Goal: Task Accomplishment & Management: Use online tool/utility

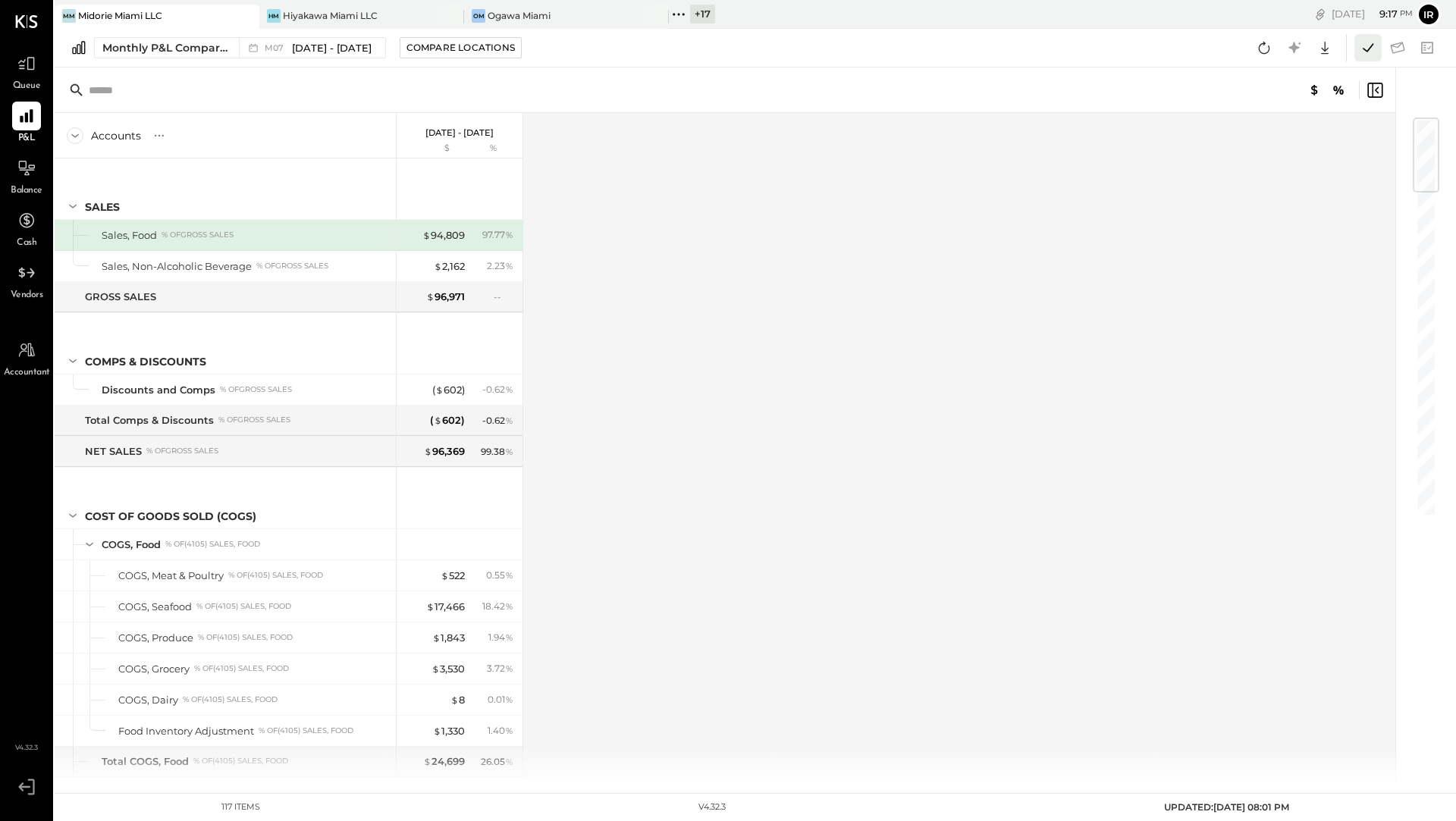
click at [1364, 45] on icon at bounding box center [1368, 48] width 20 height 20
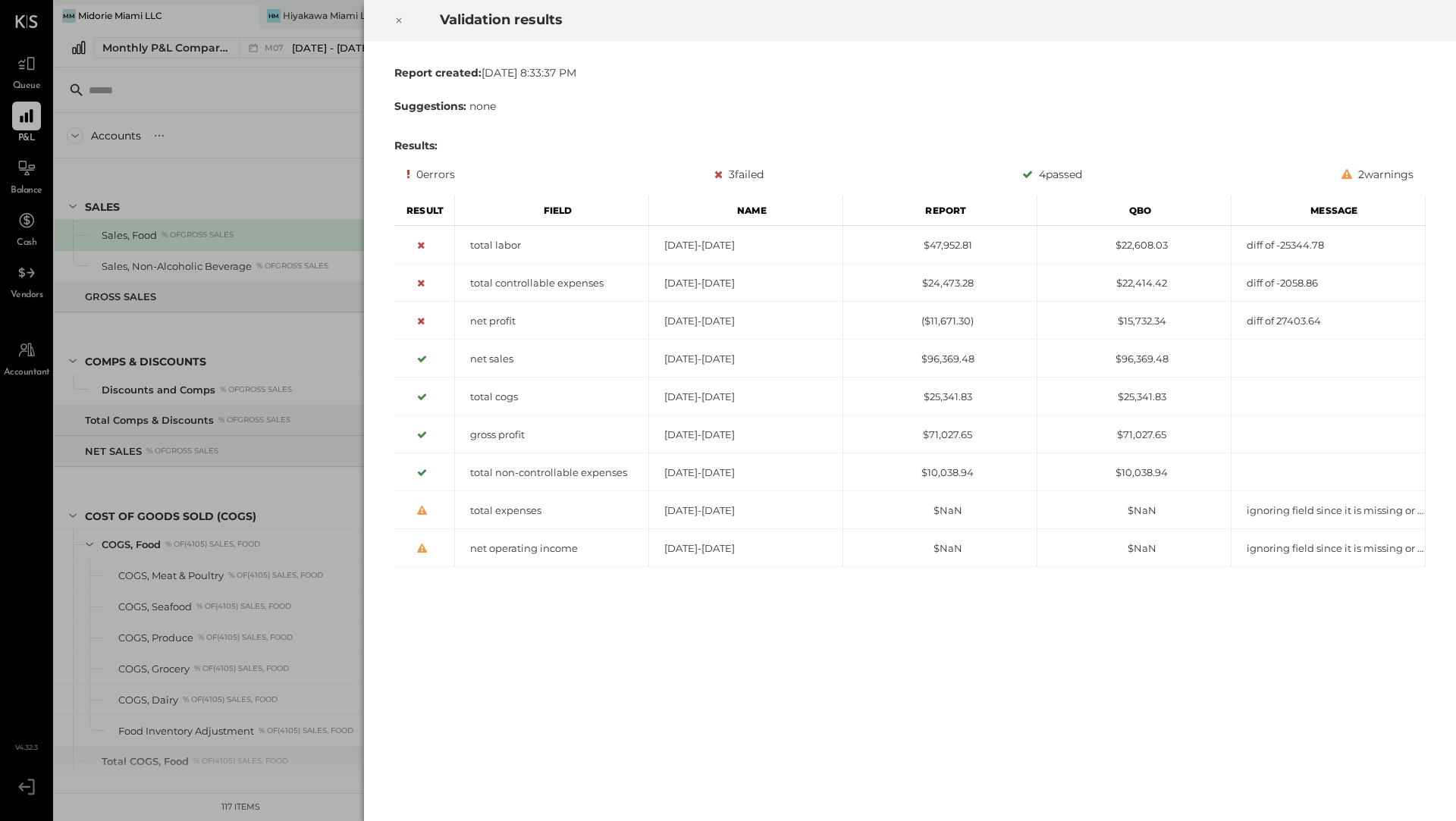
click at [399, 21] on icon at bounding box center [399, 20] width 10 height 18
click at [401, 13] on icon at bounding box center [399, 20] width 10 height 18
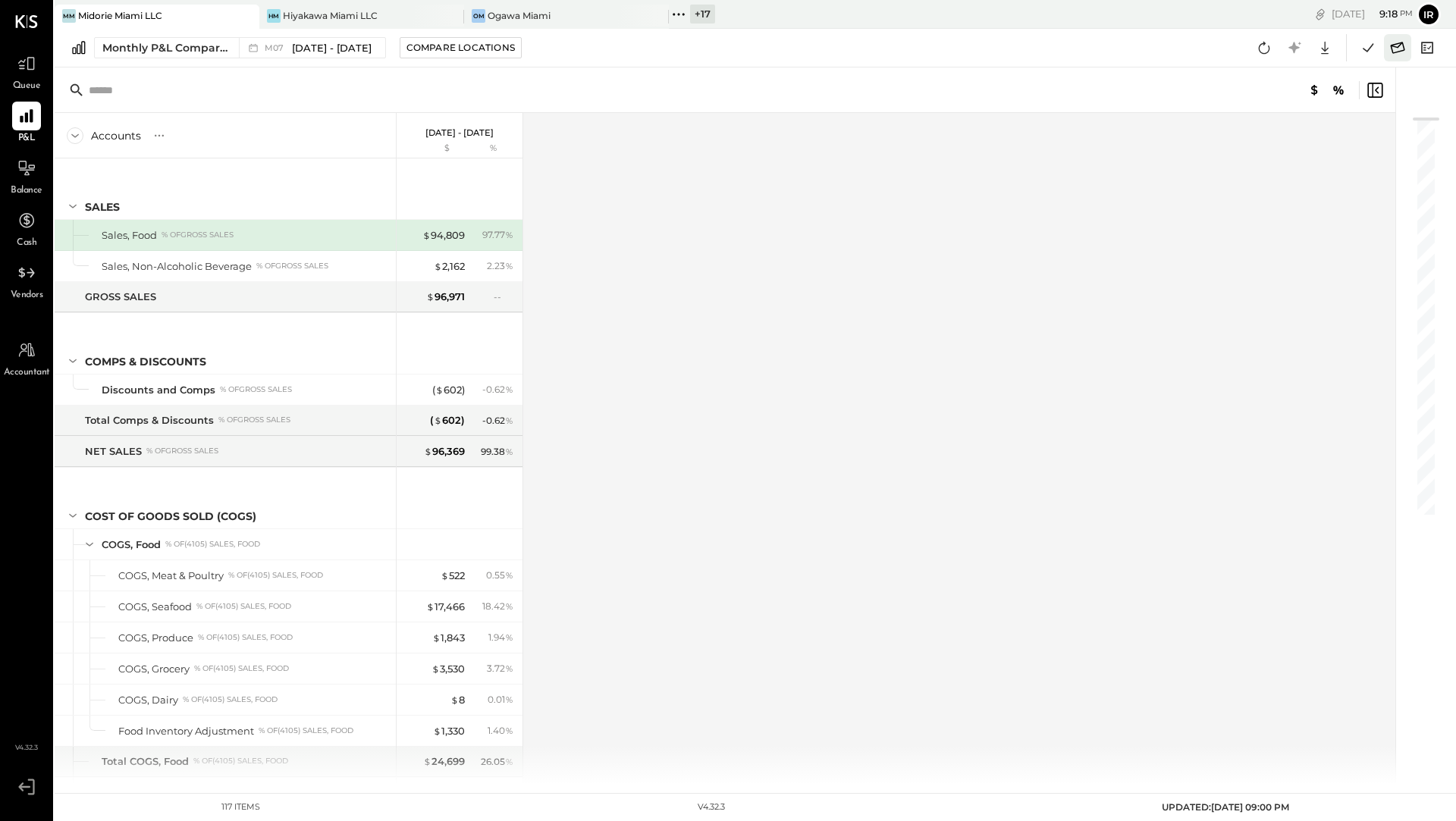
click at [1392, 50] on icon at bounding box center [1398, 48] width 14 height 11
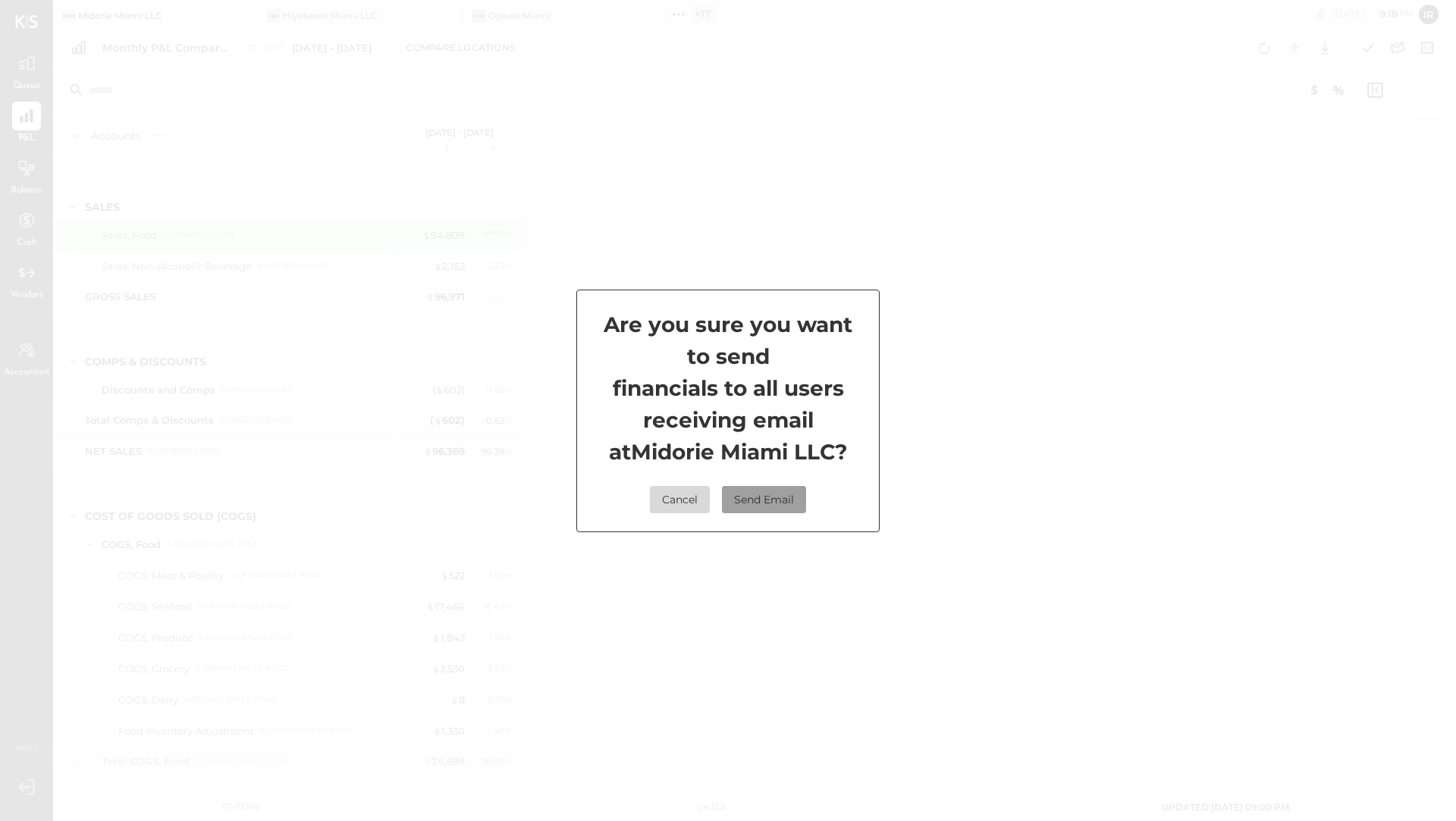
click at [757, 507] on button "Send Email" at bounding box center [764, 499] width 84 height 28
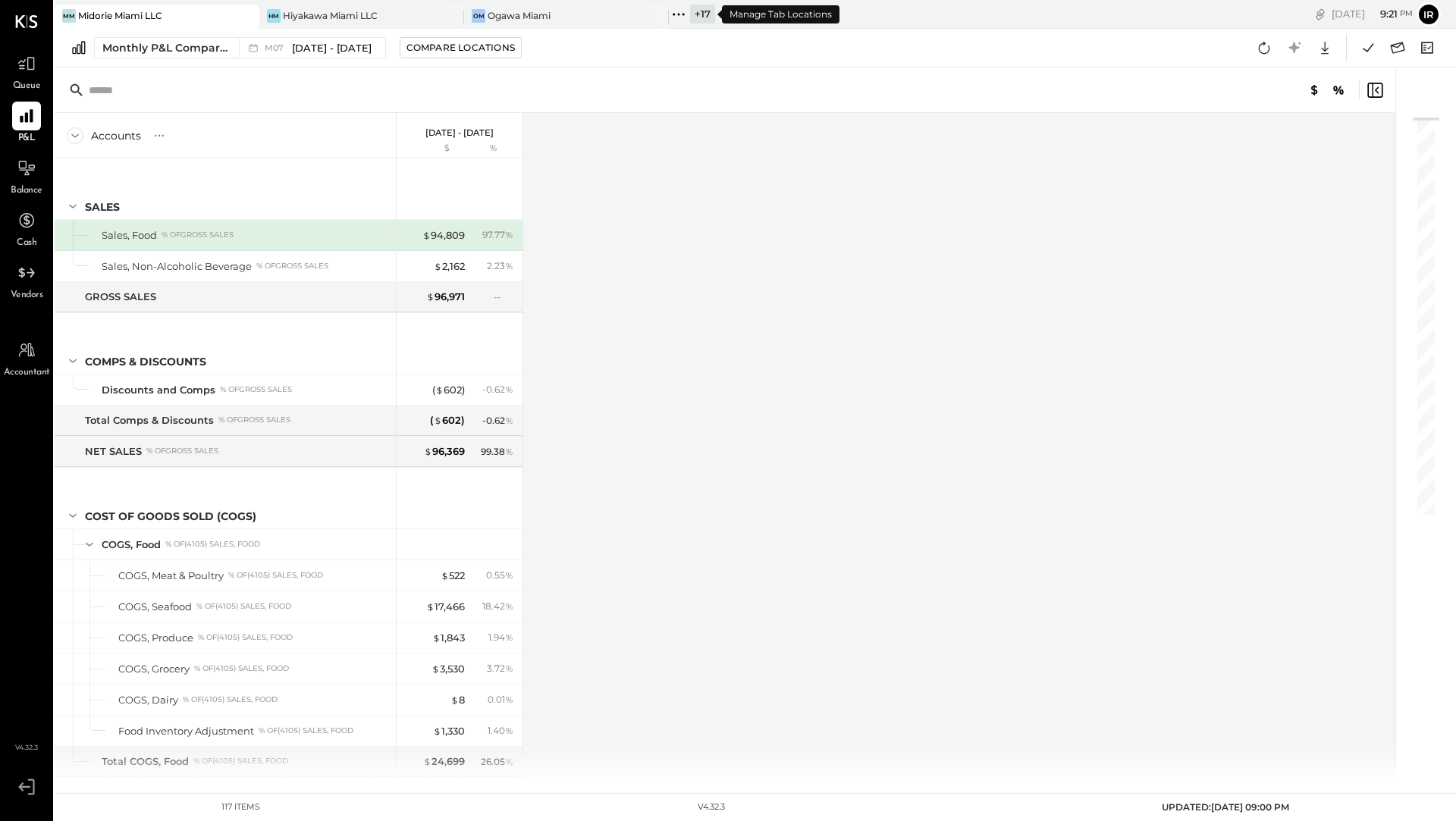
click at [698, 21] on div "+ 17" at bounding box center [702, 14] width 25 height 19
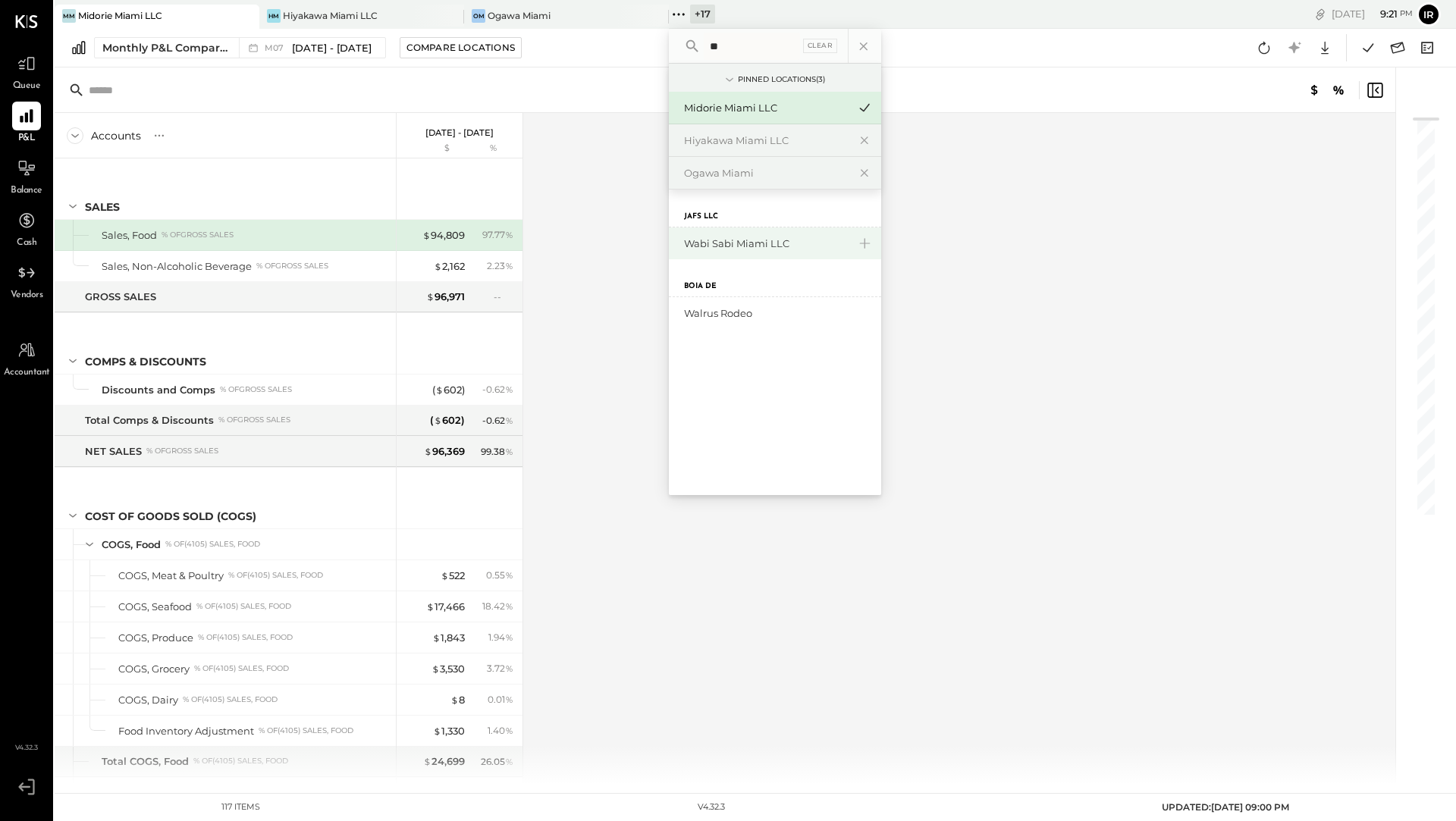
type input "**"
click at [703, 243] on div "Wabi Sabi Miami LLC" at bounding box center [766, 243] width 164 height 14
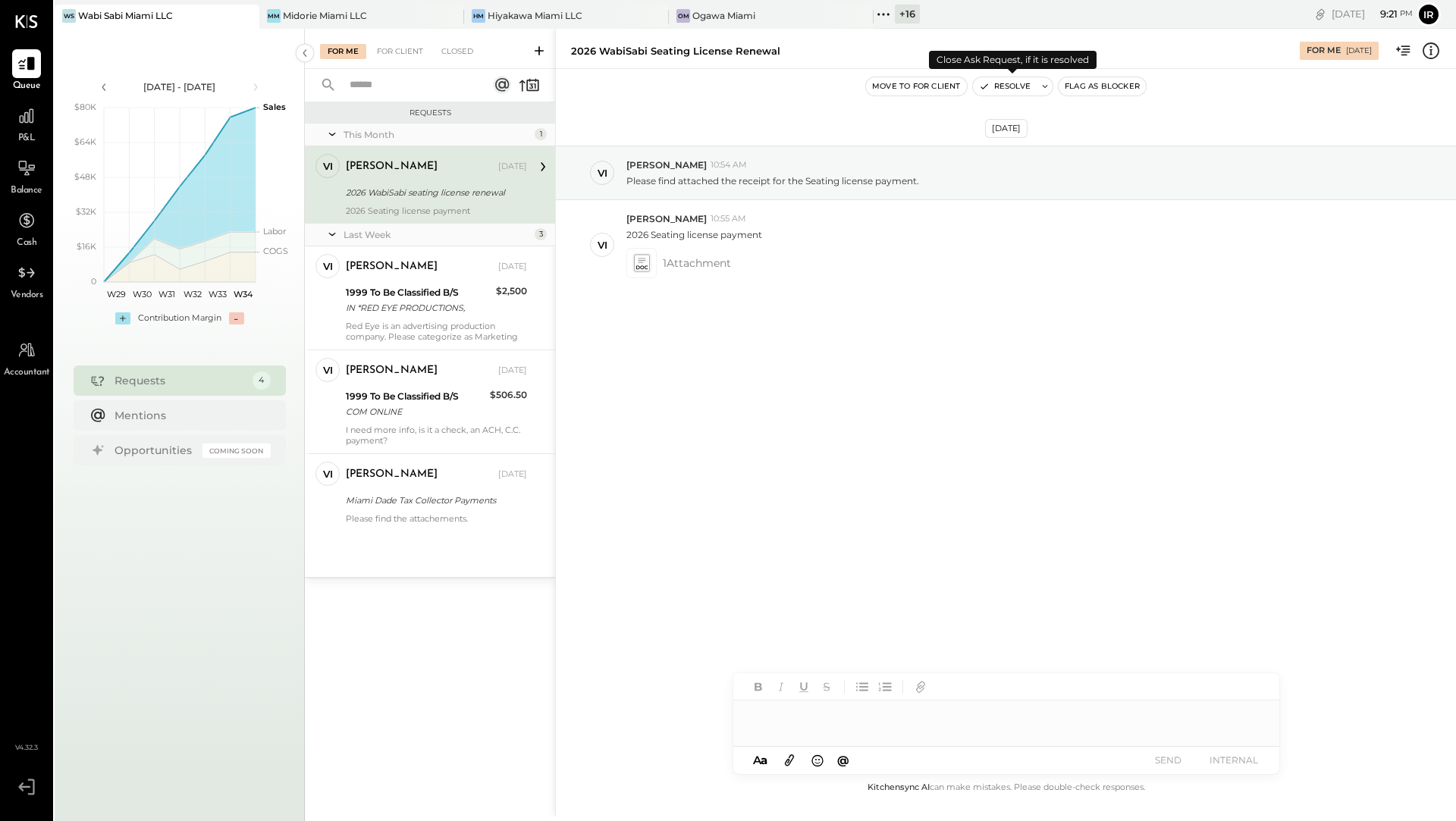
click at [1009, 84] on button "Resolve" at bounding box center [1004, 86] width 64 height 18
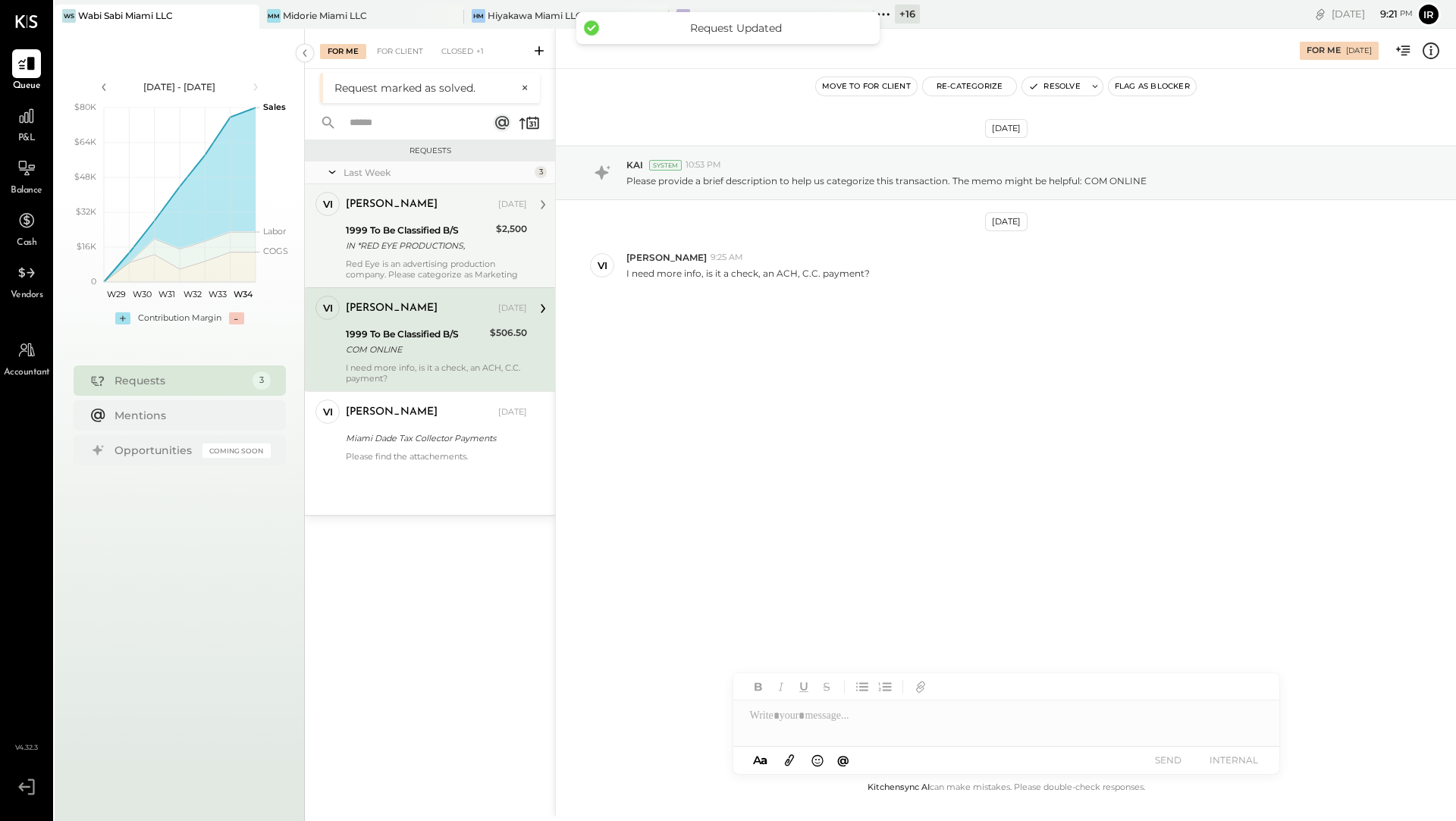
click at [455, 236] on div "1999 To Be Classified B/S" at bounding box center [418, 230] width 146 height 15
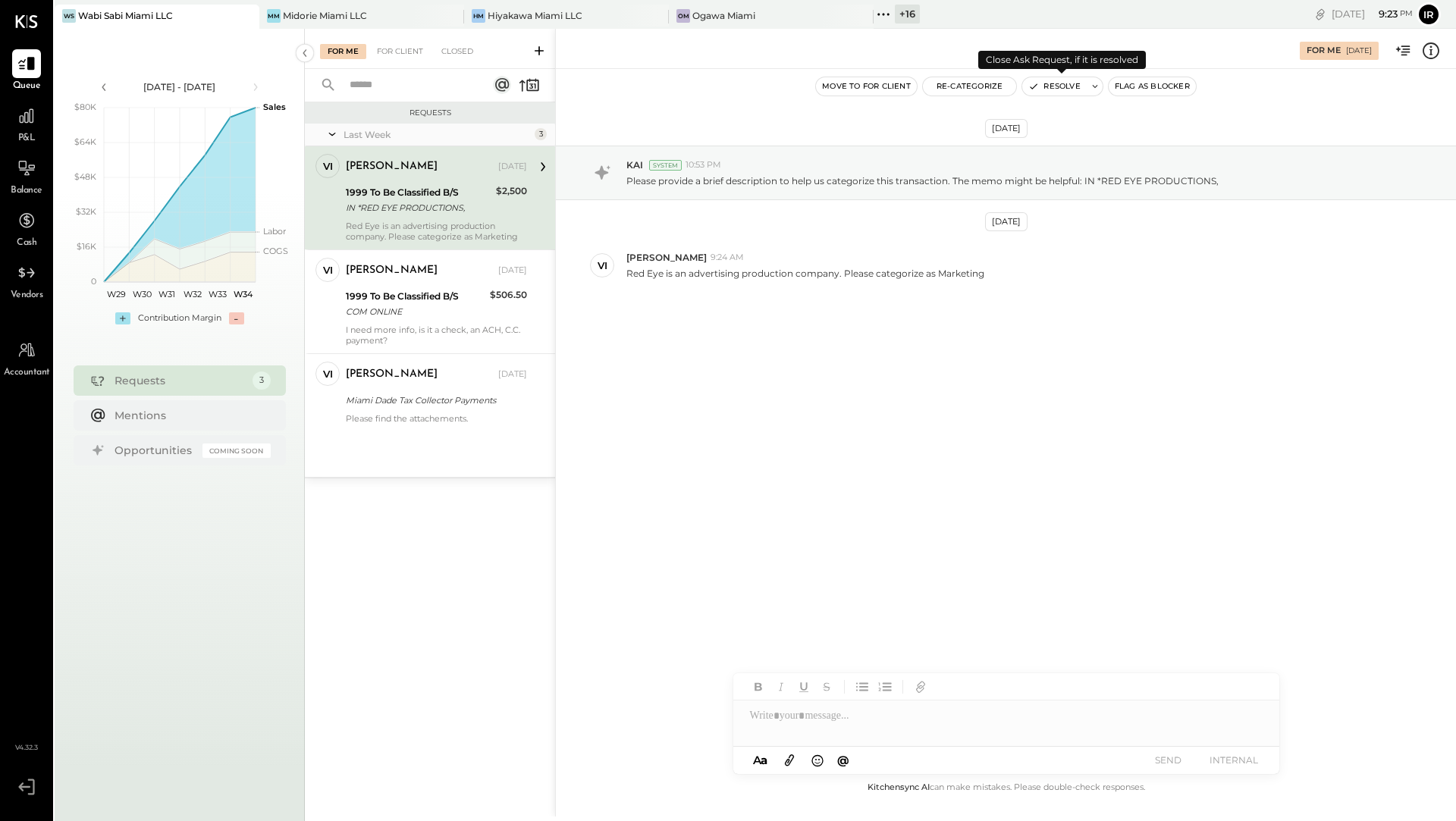
click at [1049, 88] on button "Resolve" at bounding box center [1054, 86] width 64 height 18
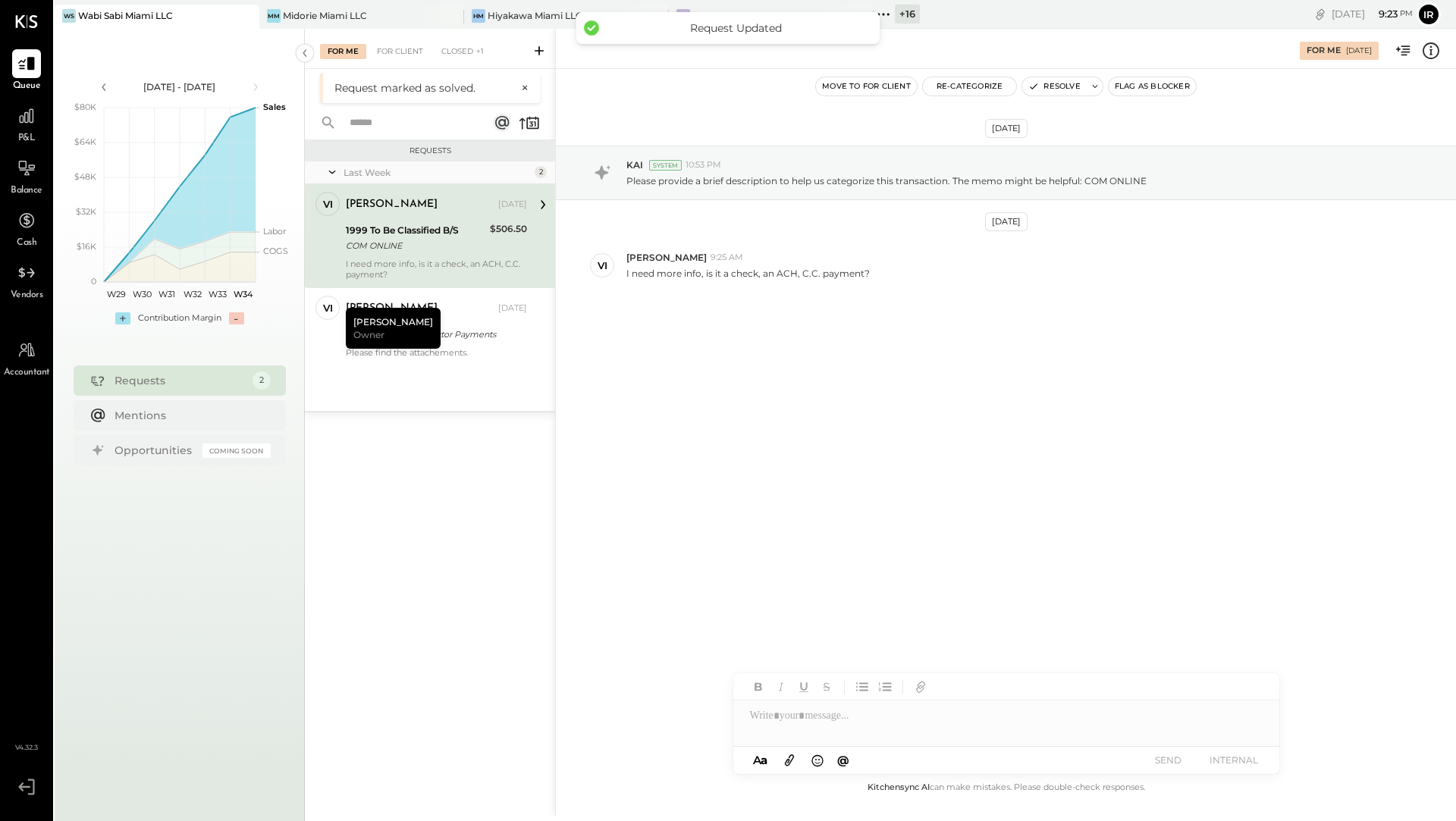
click at [398, 266] on div "I need more info, is it a check, an ACH, C.C. payment?" at bounding box center [436, 269] width 181 height 21
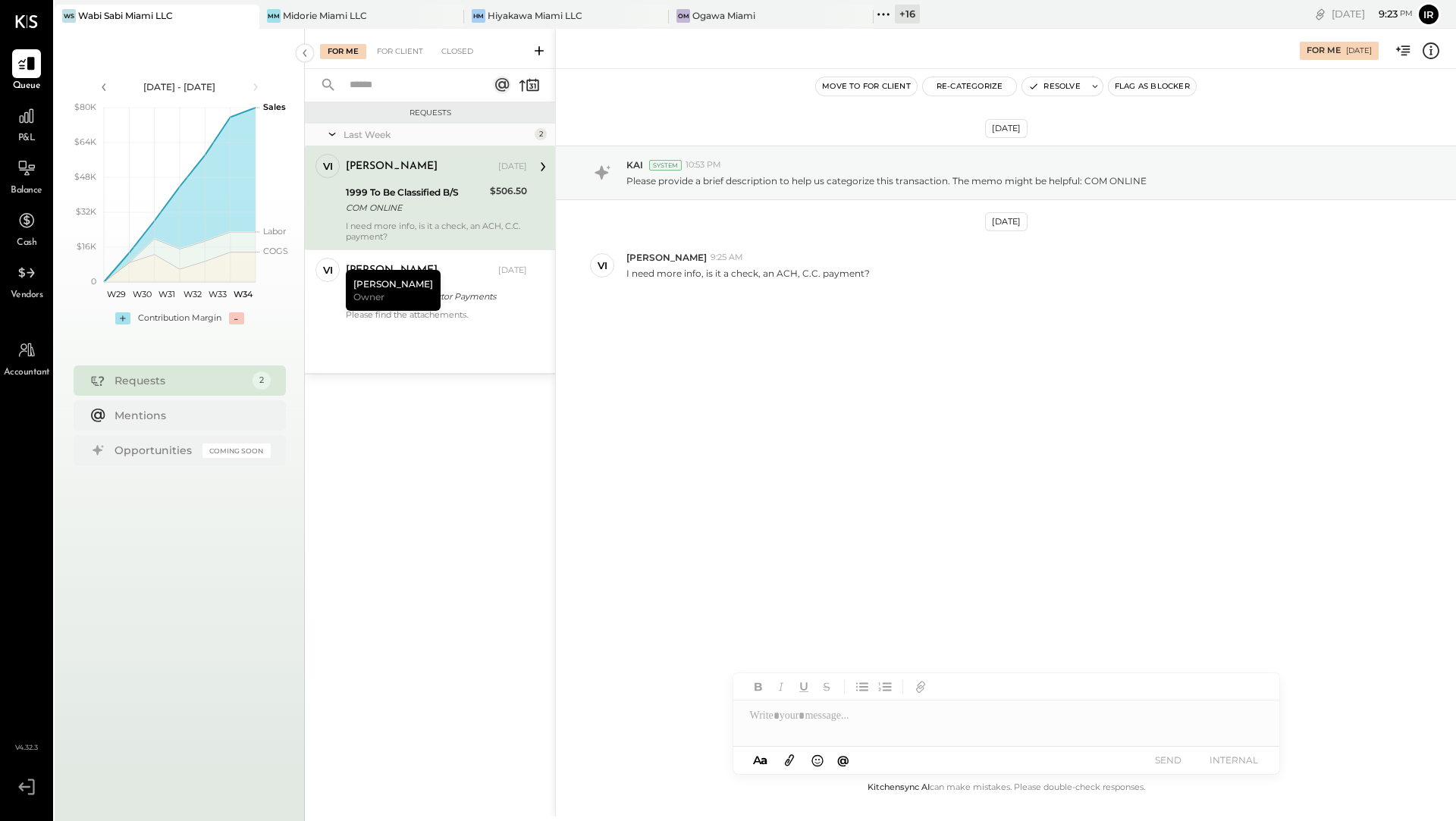
click at [824, 716] on div at bounding box center [1006, 716] width 546 height 30
click at [1175, 756] on button "SEND" at bounding box center [1169, 759] width 61 height 20
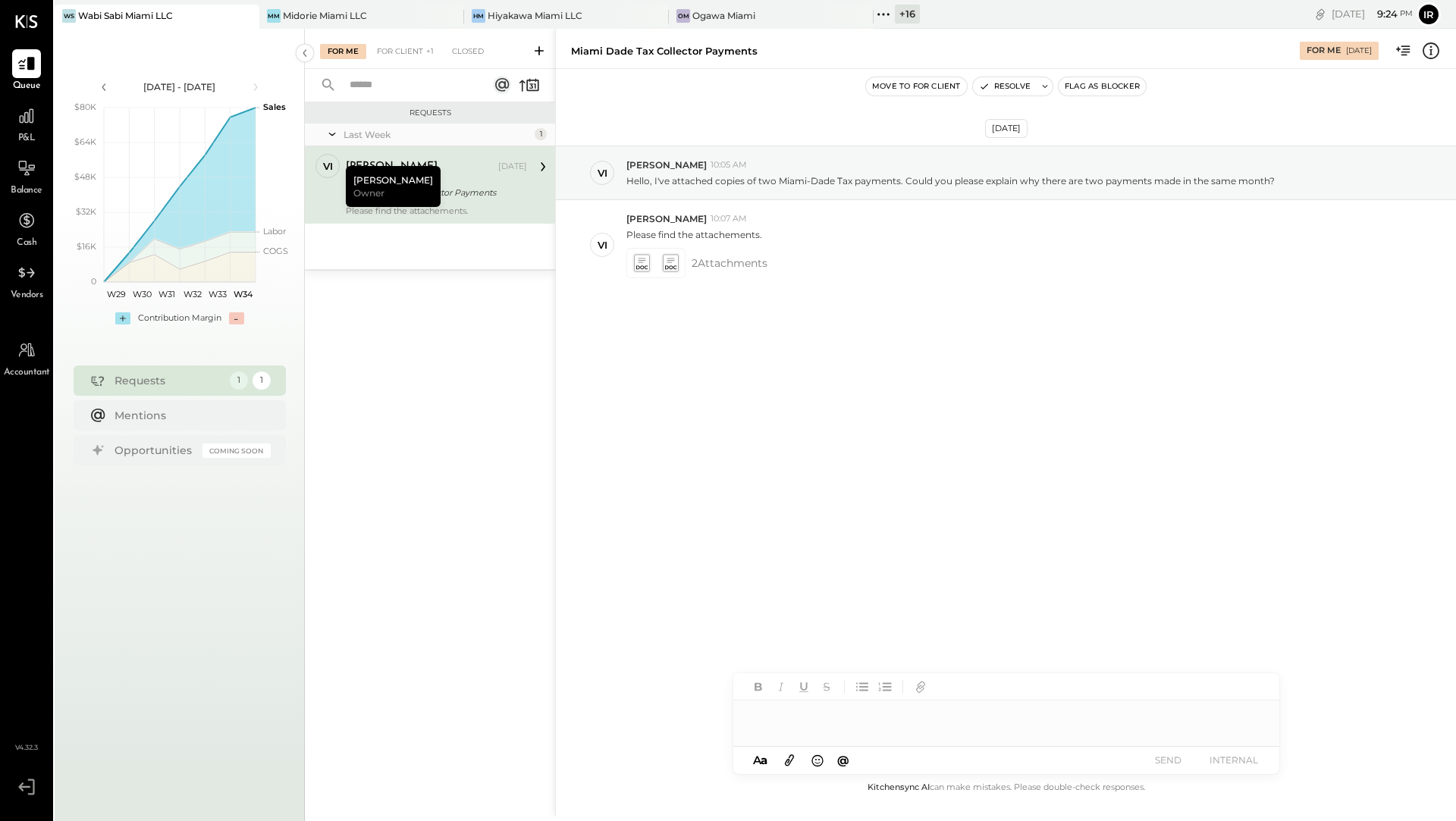
click at [448, 170] on div "[PERSON_NAME]" at bounding box center [420, 167] width 150 height 15
click at [676, 261] on icon at bounding box center [670, 263] width 16 height 17
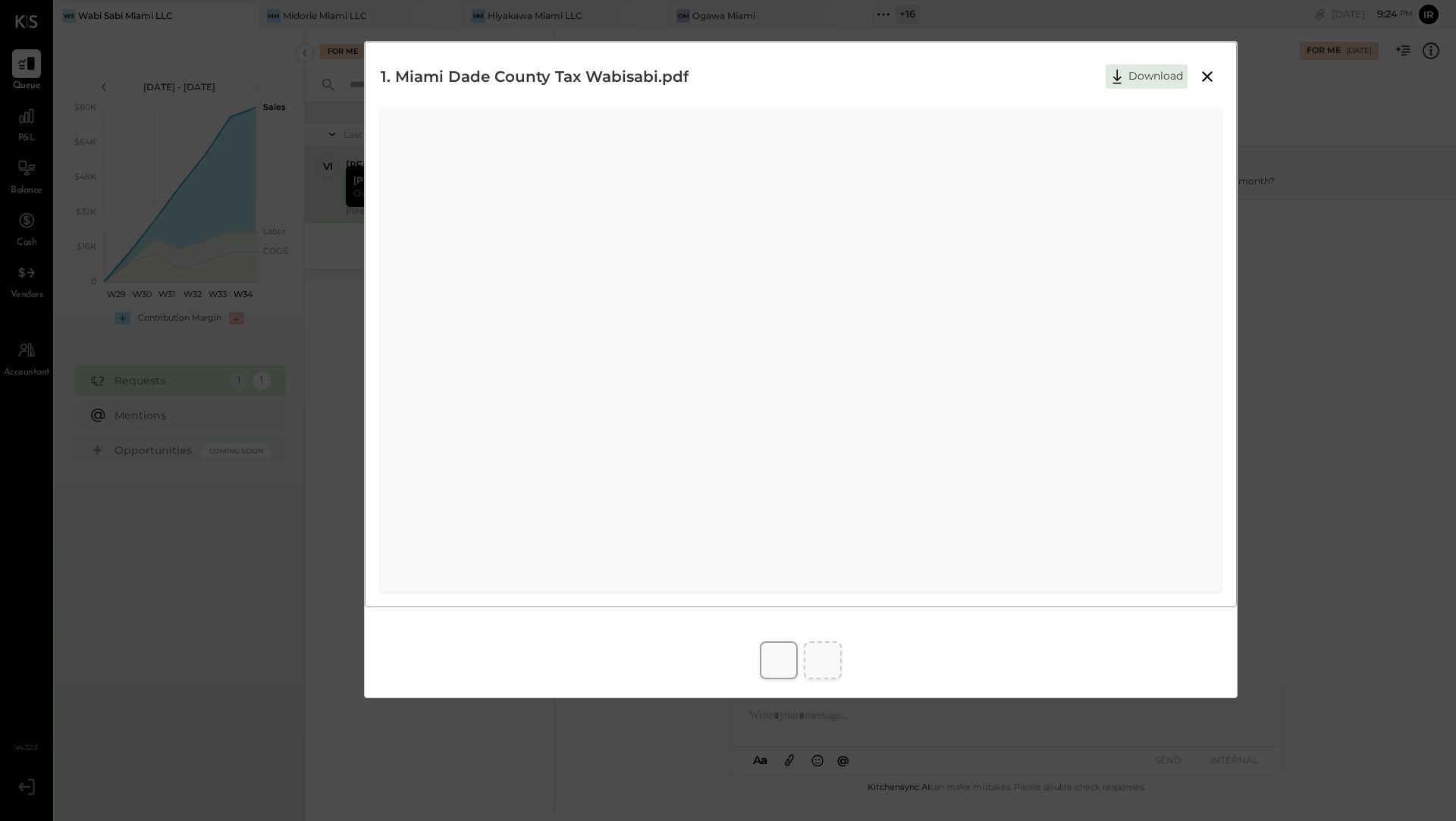
click at [1208, 75] on icon at bounding box center [1207, 76] width 10 height 10
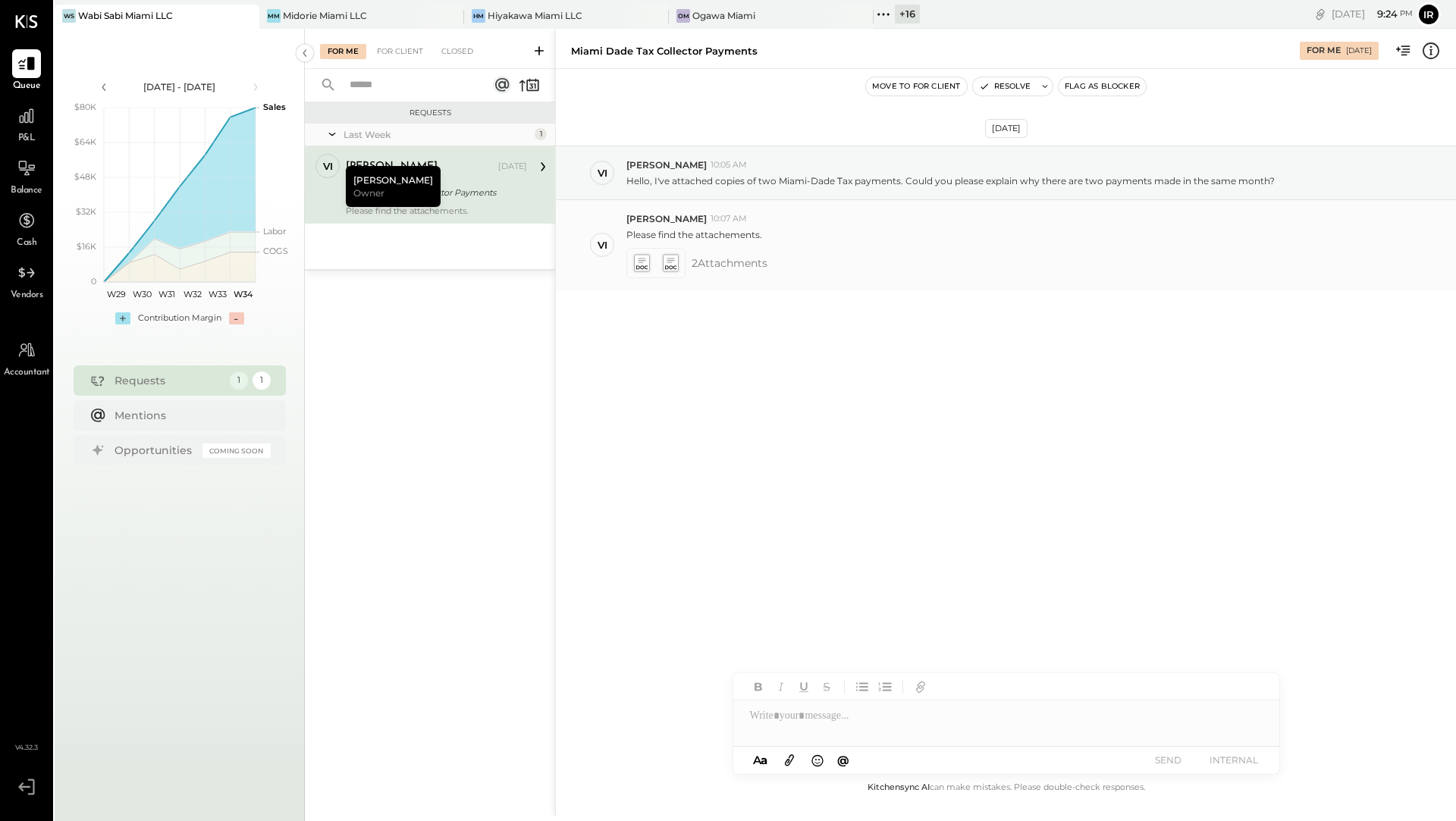
click at [644, 260] on icon at bounding box center [641, 263] width 16 height 17
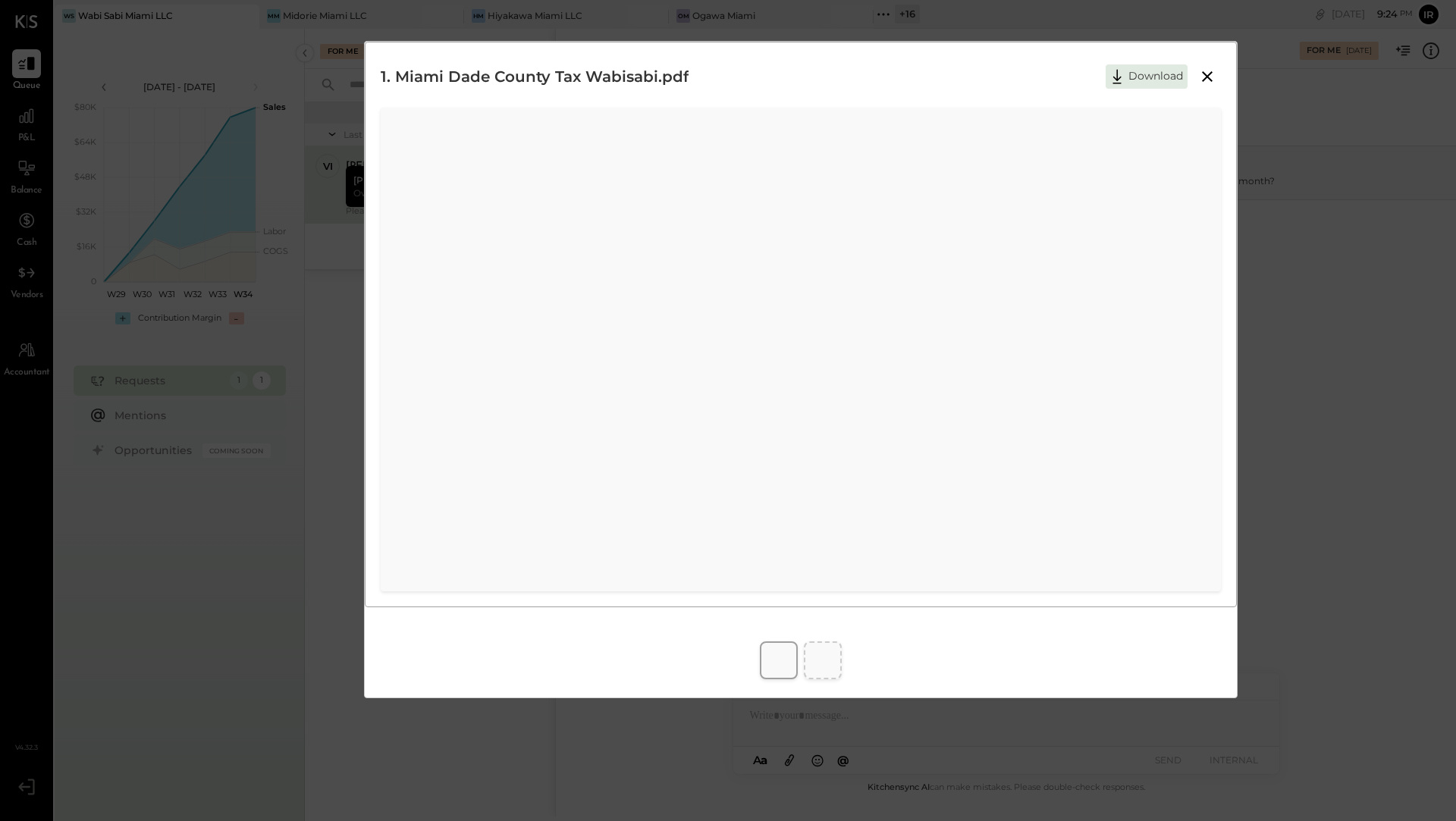
click at [1205, 70] on icon at bounding box center [1207, 76] width 18 height 18
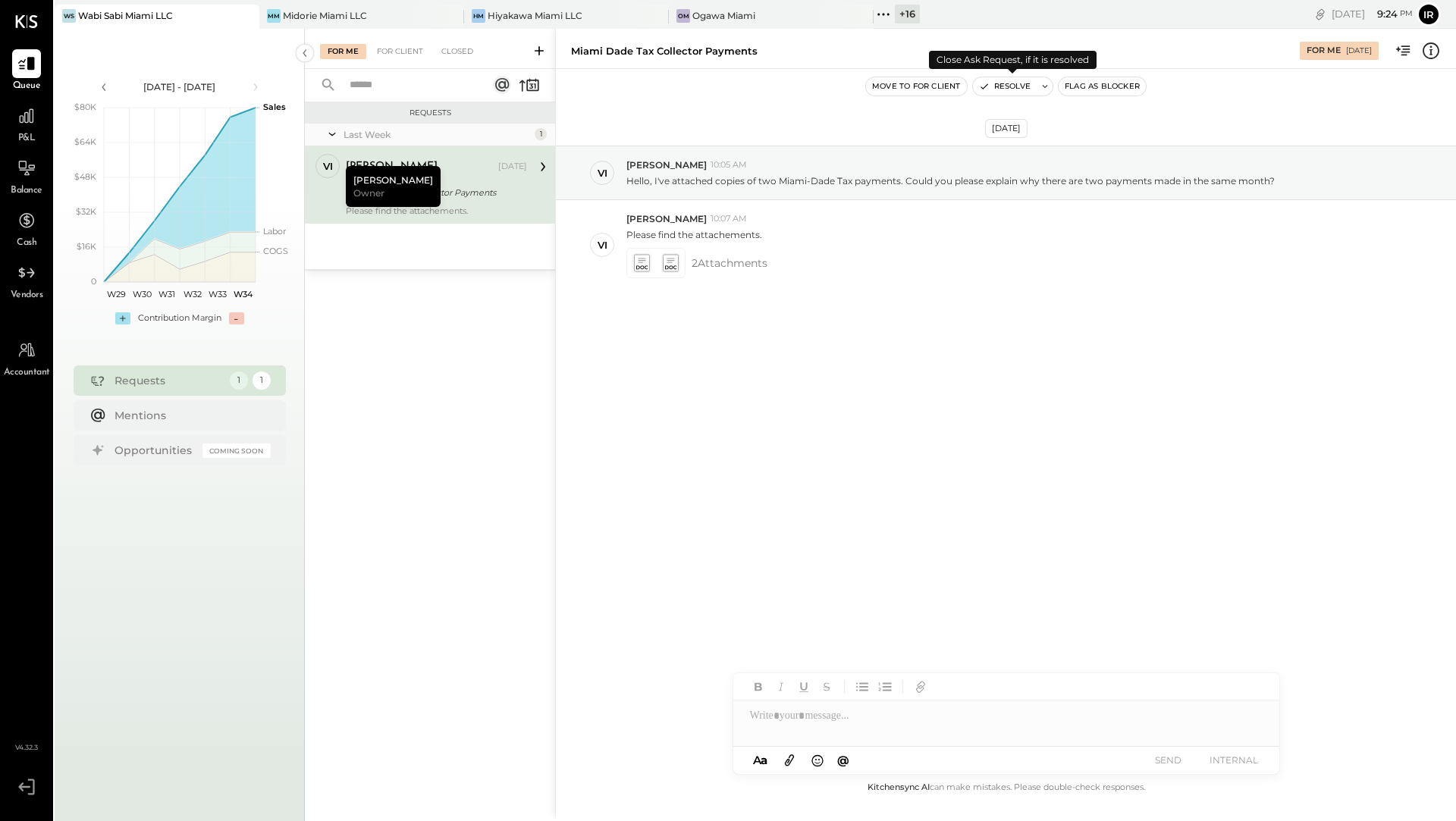
click at [1016, 85] on button "Resolve" at bounding box center [1004, 86] width 64 height 18
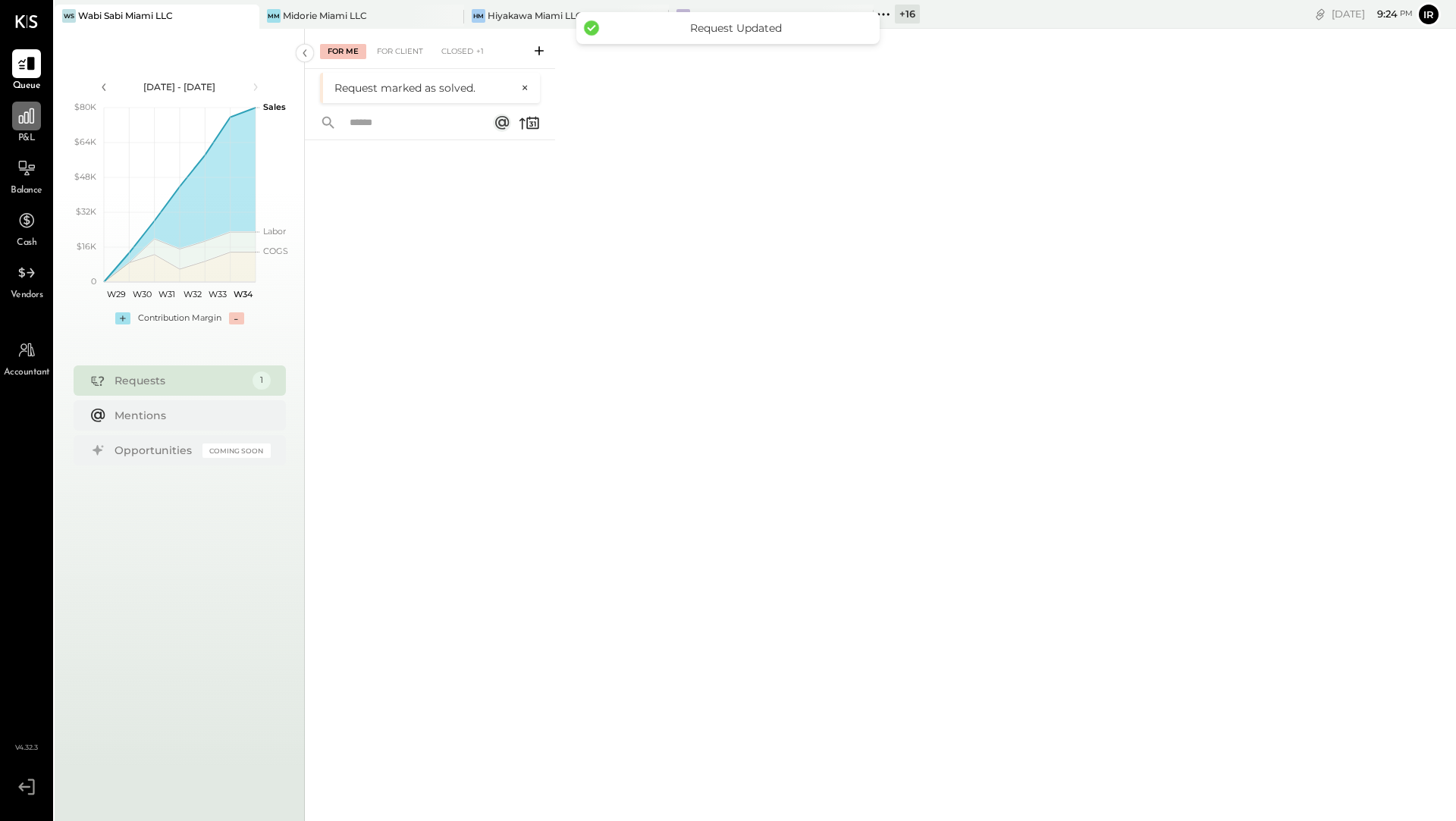
click at [19, 123] on icon at bounding box center [27, 115] width 20 height 20
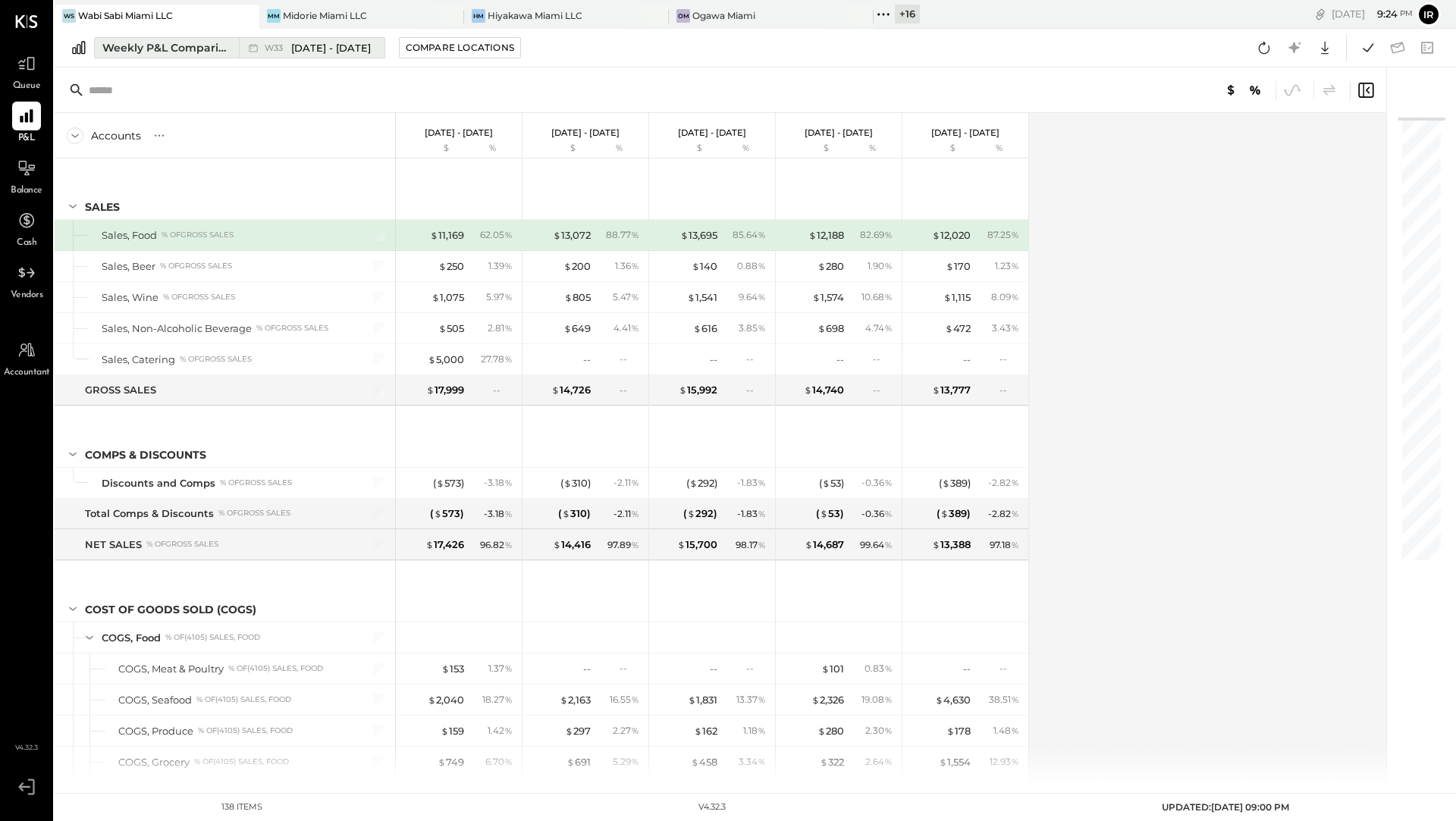
click at [178, 39] on button "Weekly P&L Comparison W33 [DATE] - [DATE]" at bounding box center [240, 48] width 292 height 21
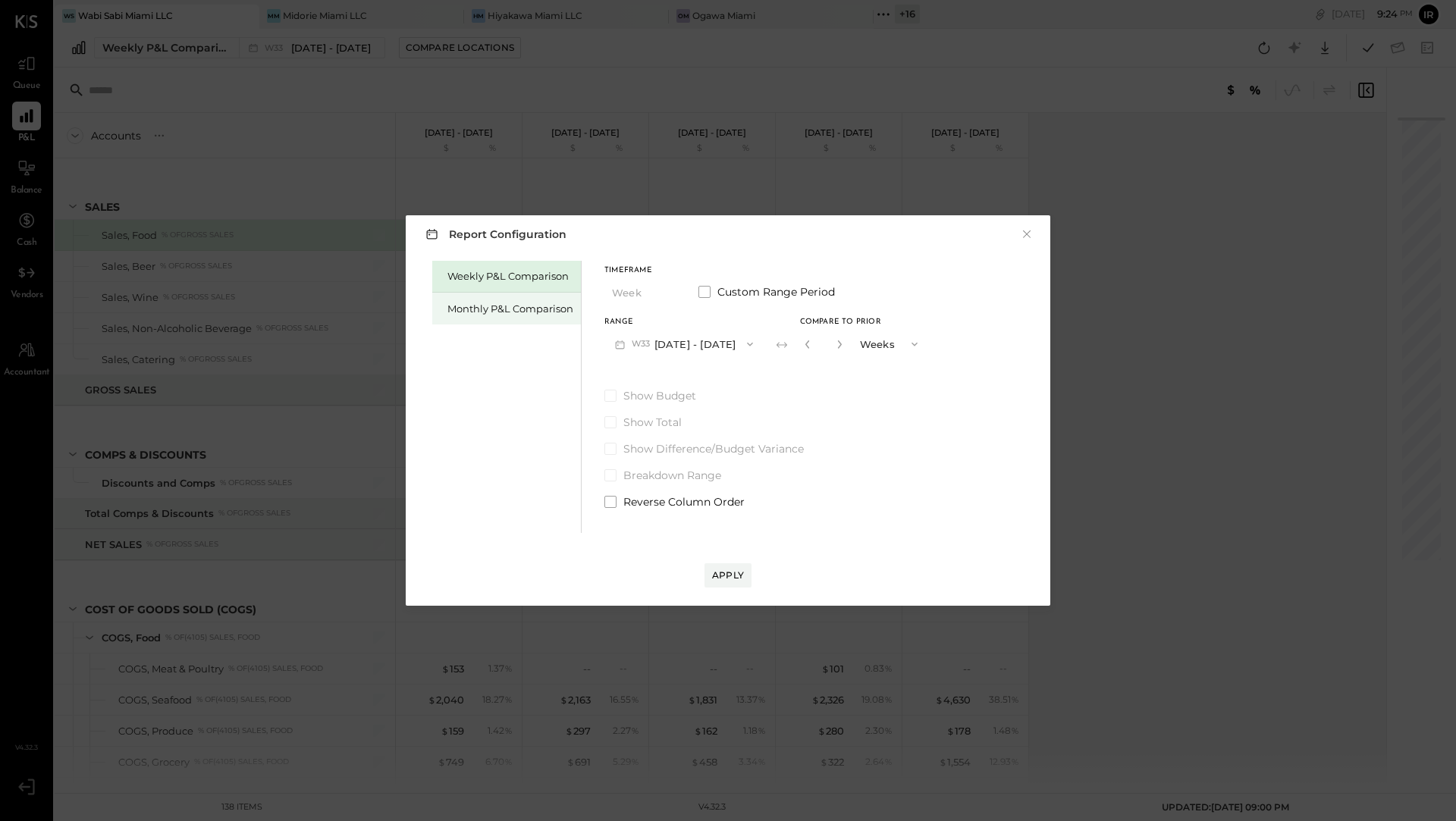
click at [471, 310] on div "Monthly P&L Comparison" at bounding box center [511, 309] width 126 height 14
click at [738, 348] on span "button" at bounding box center [747, 344] width 20 height 12
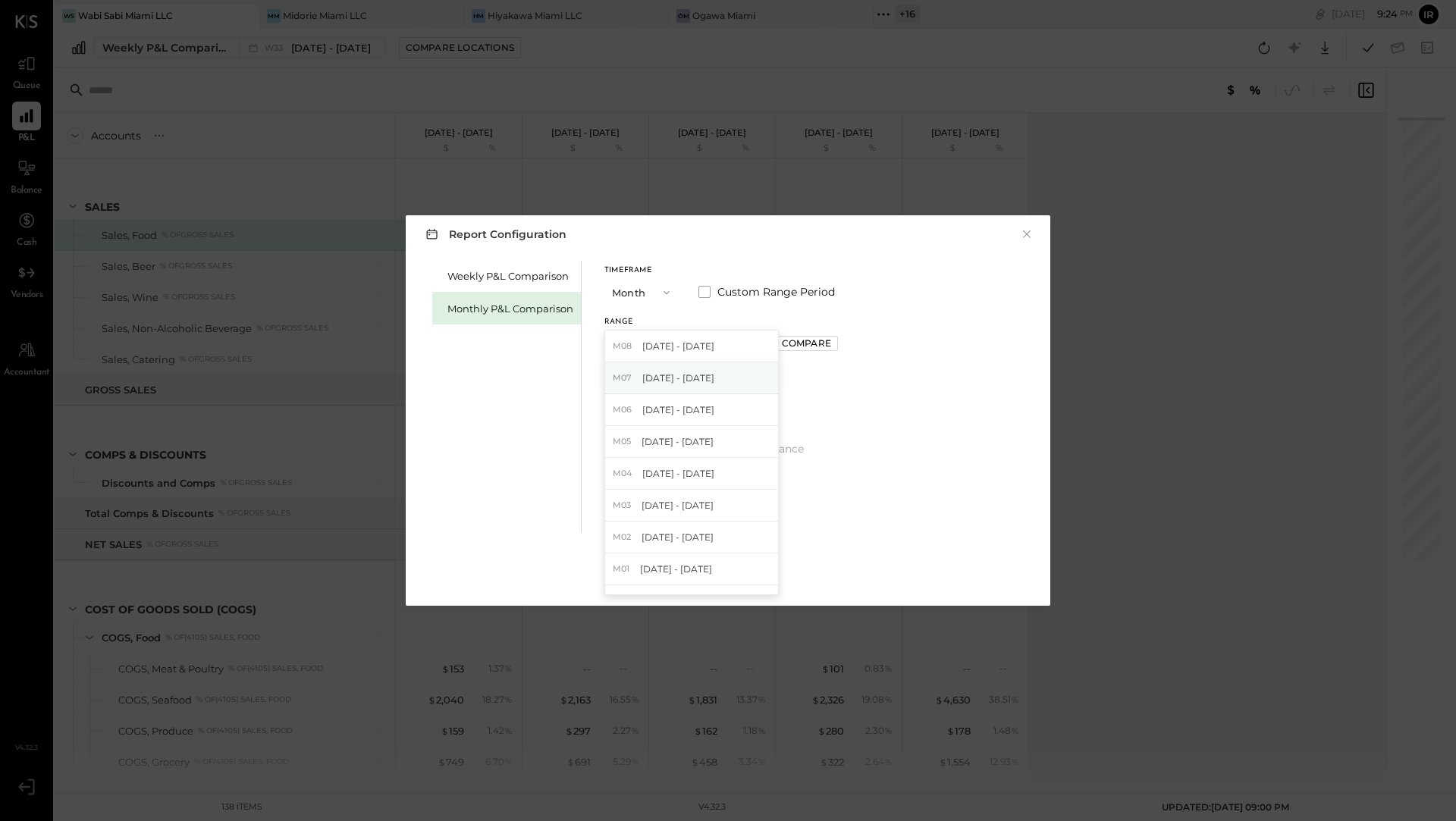
click at [698, 389] on div "M07 [DATE] - [DATE]" at bounding box center [692, 378] width 173 height 31
click at [714, 574] on div "Apply" at bounding box center [728, 575] width 31 height 13
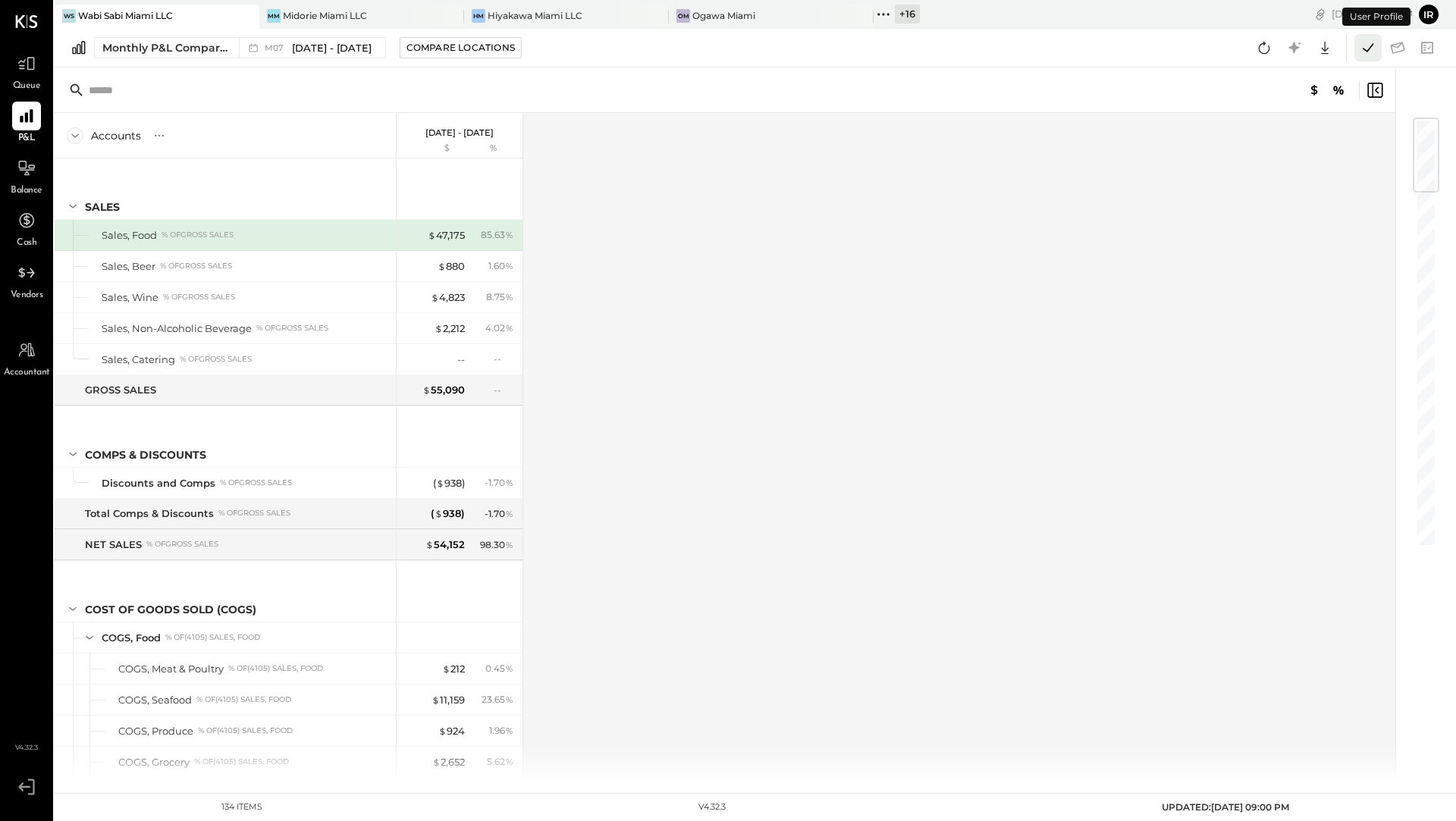
click at [1373, 47] on icon at bounding box center [1368, 48] width 20 height 20
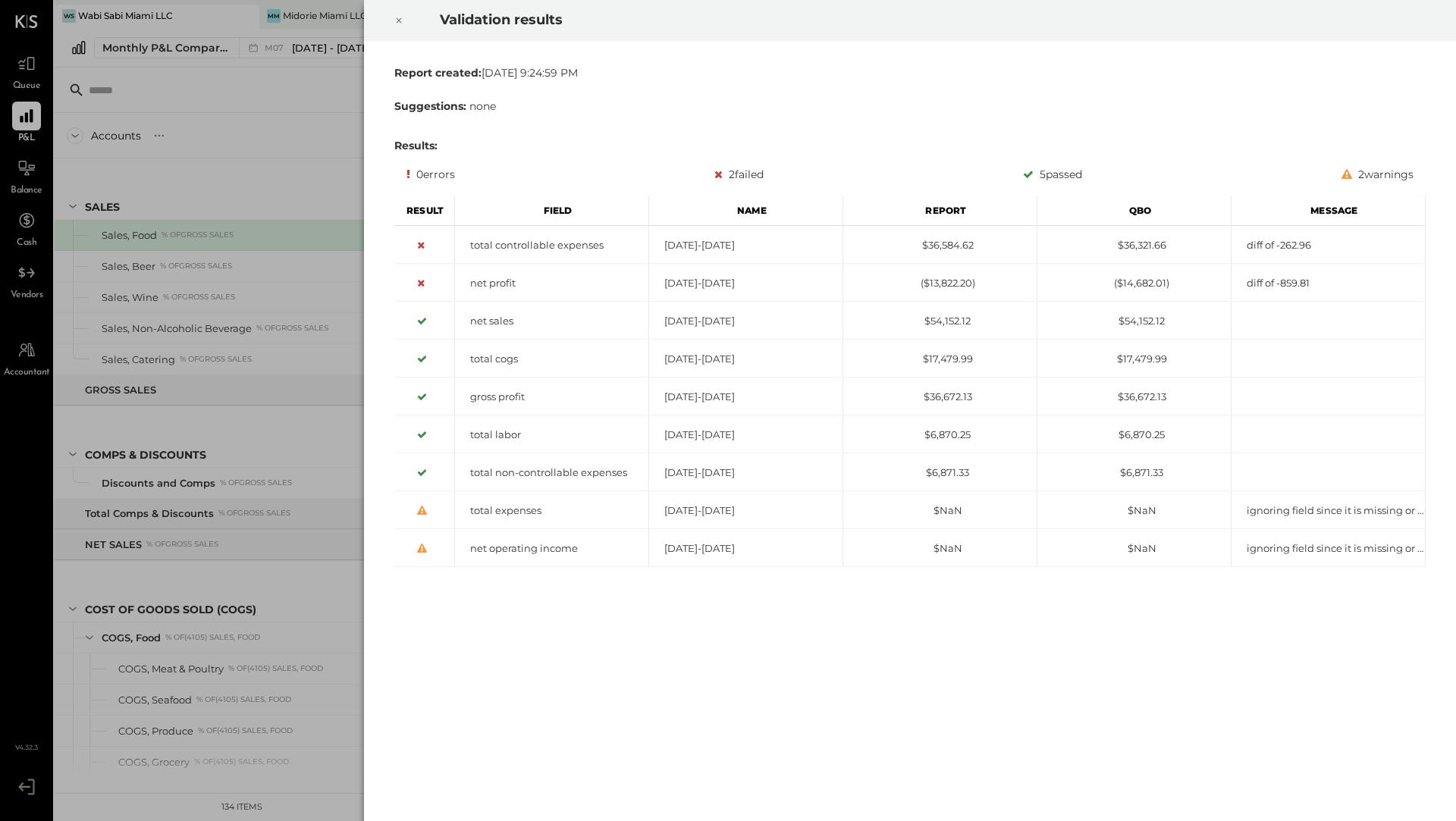
click at [394, 20] on div at bounding box center [398, 20] width 33 height 43
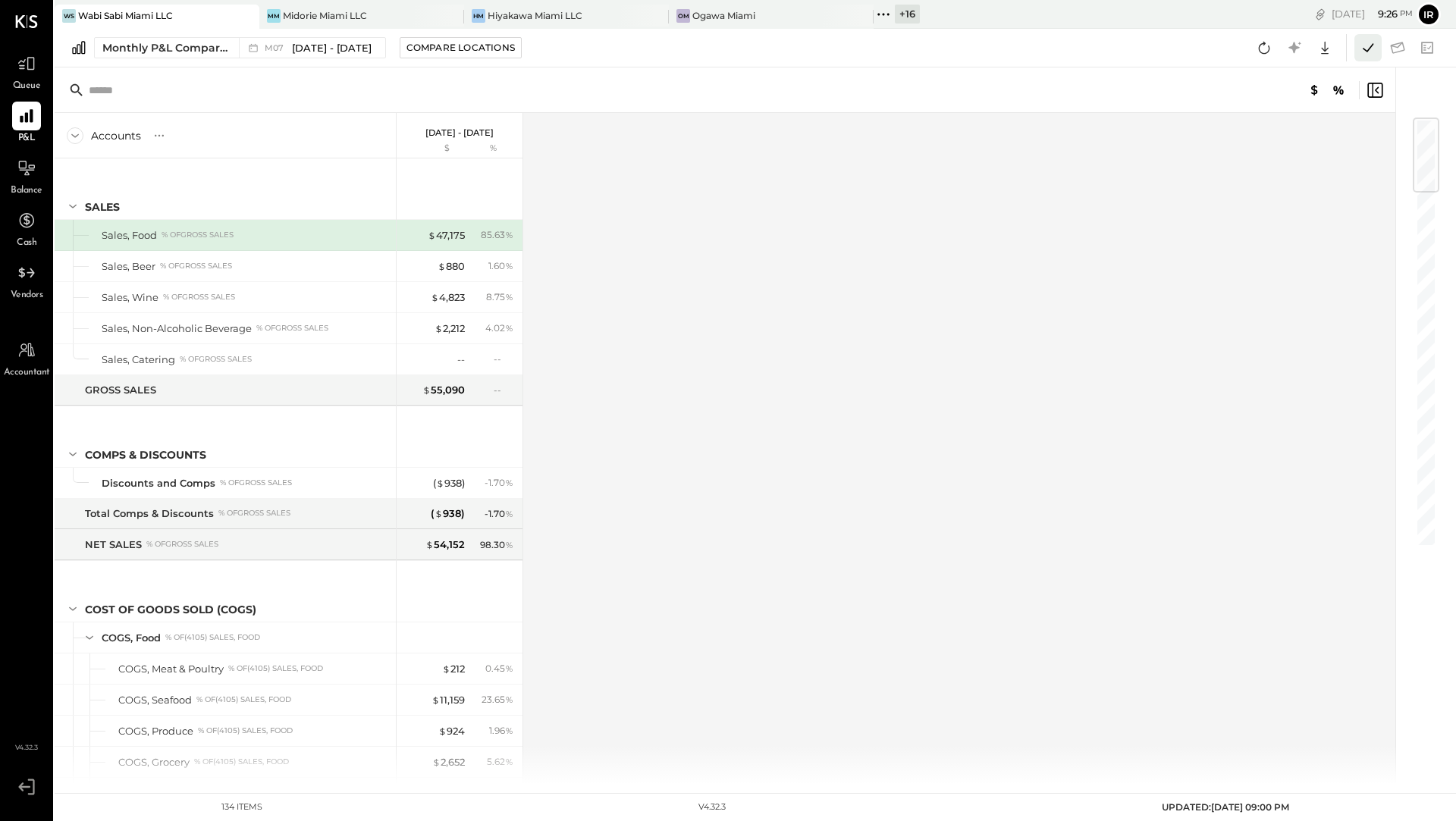
click at [1363, 52] on icon at bounding box center [1368, 48] width 20 height 20
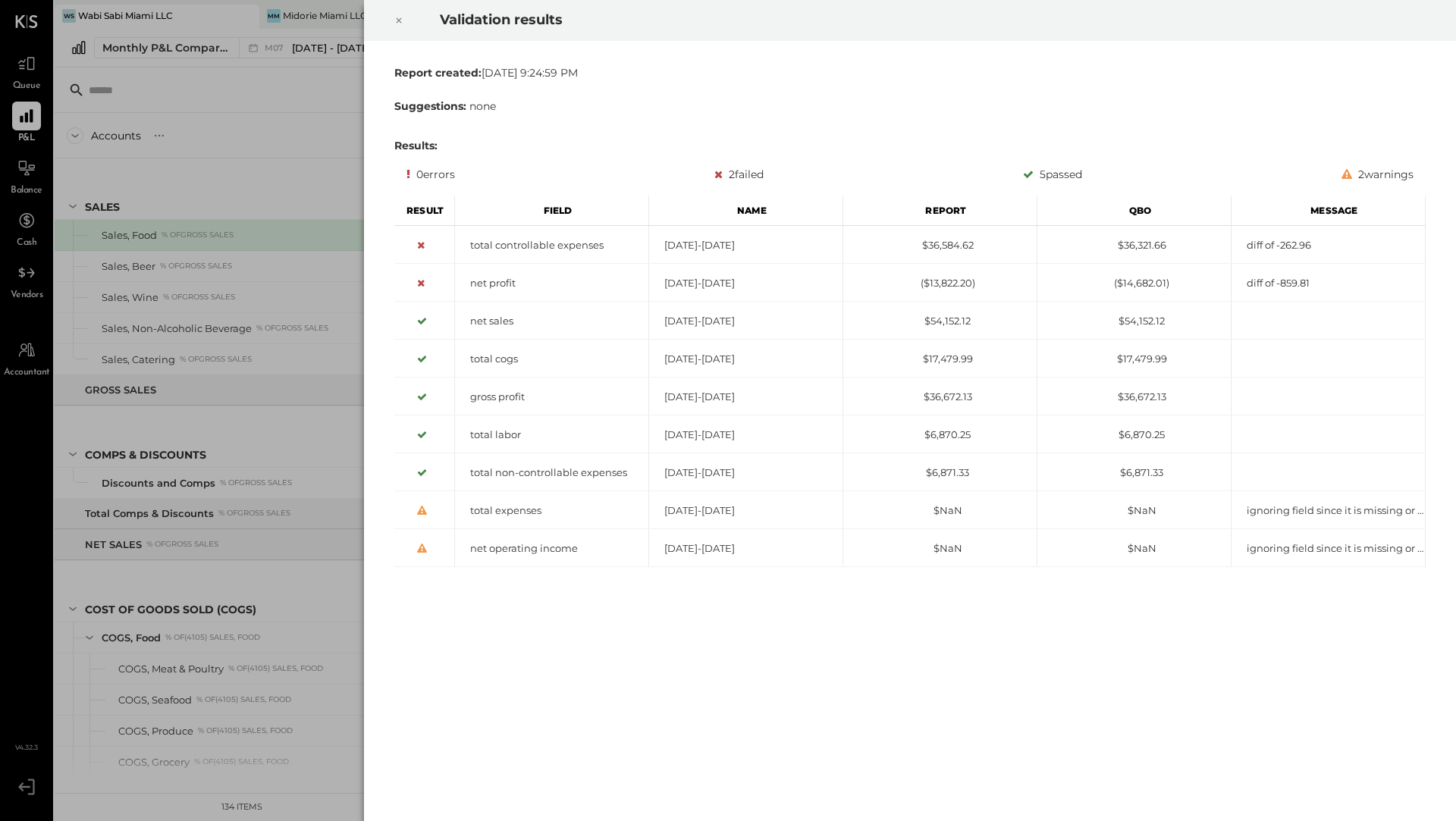
click at [400, 24] on icon at bounding box center [399, 20] width 10 height 18
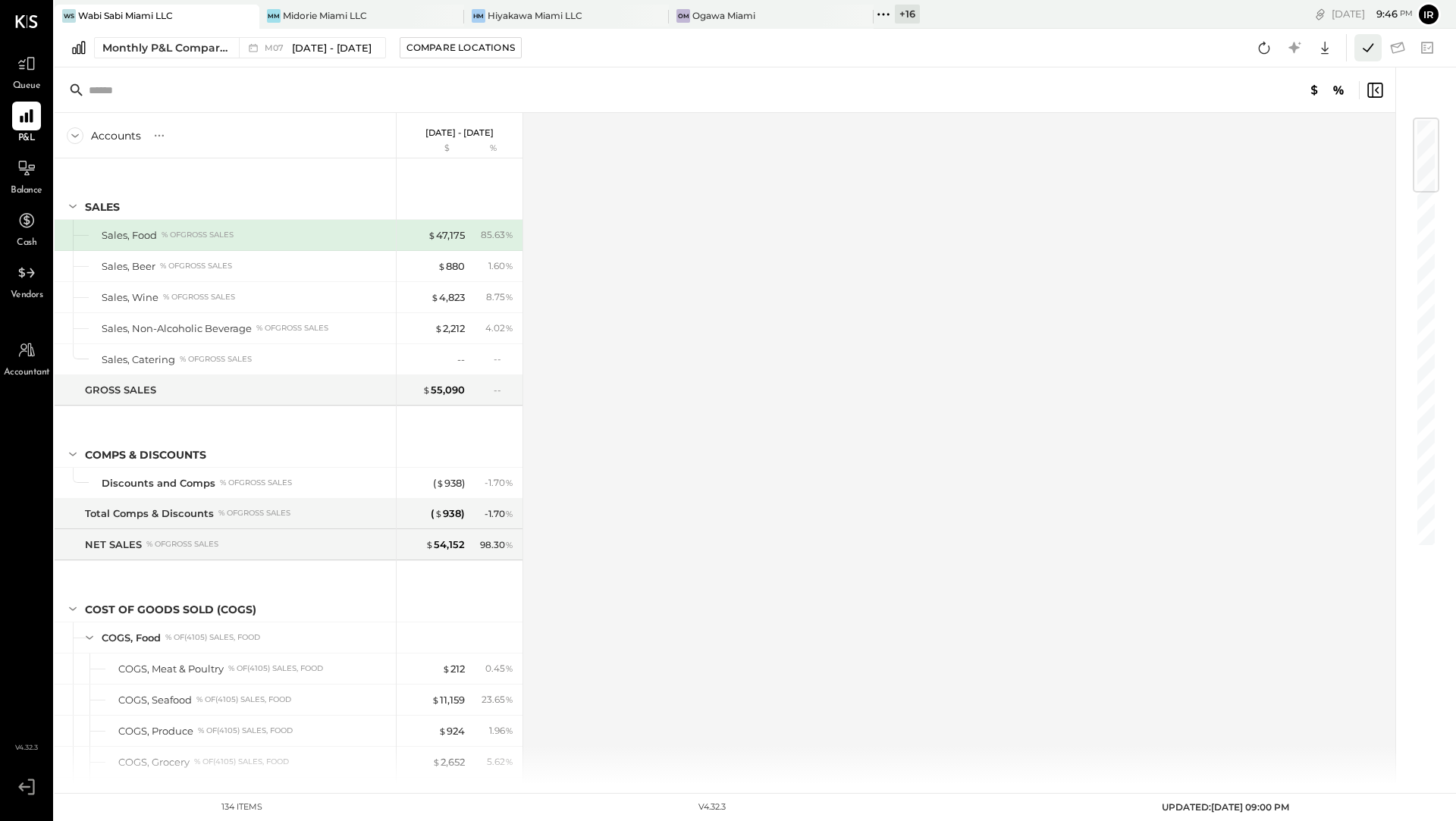
click at [1363, 50] on icon at bounding box center [1368, 48] width 20 height 20
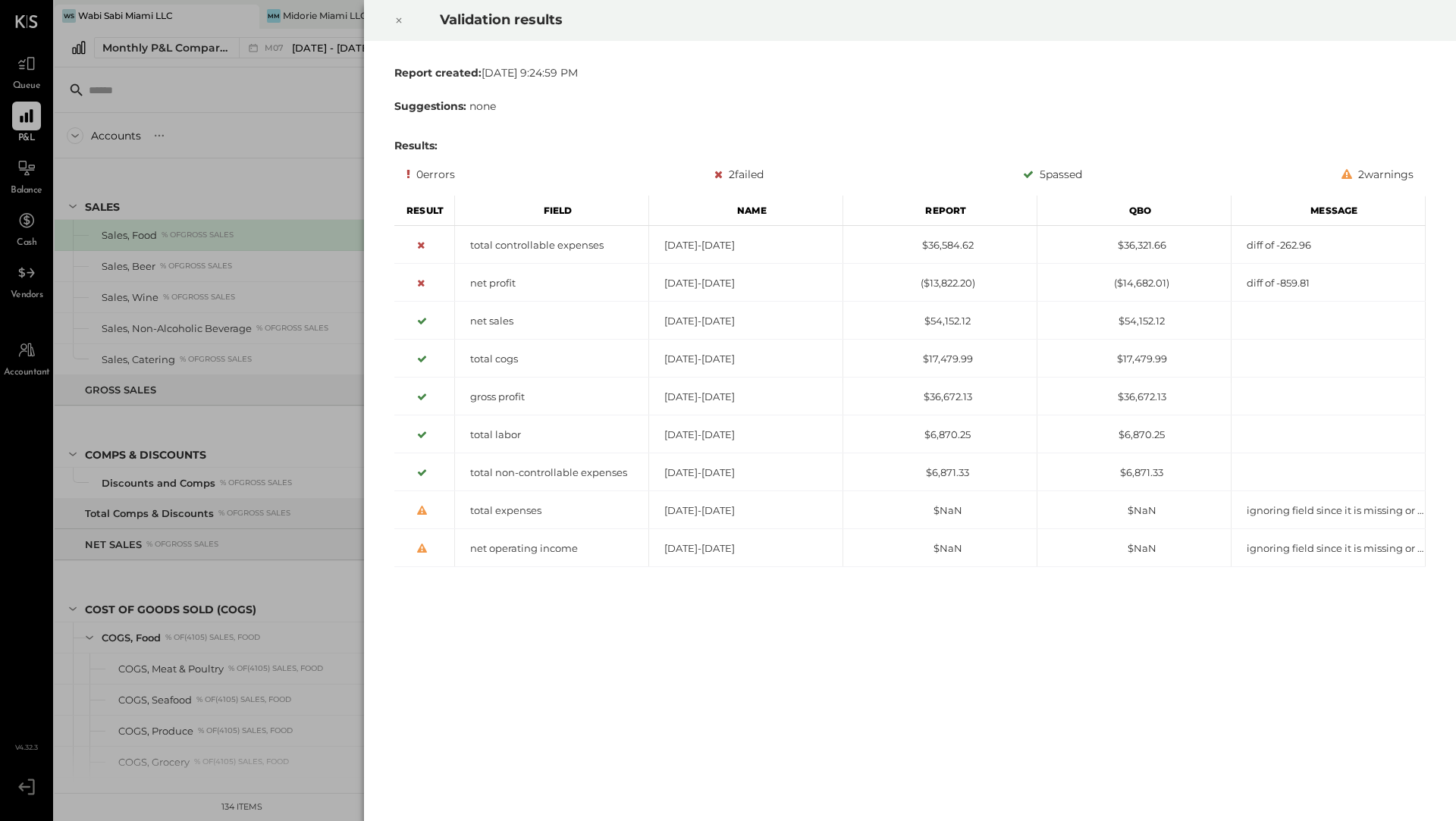
click at [391, 19] on div at bounding box center [398, 20] width 33 height 43
click at [400, 18] on icon at bounding box center [399, 21] width 6 height 6
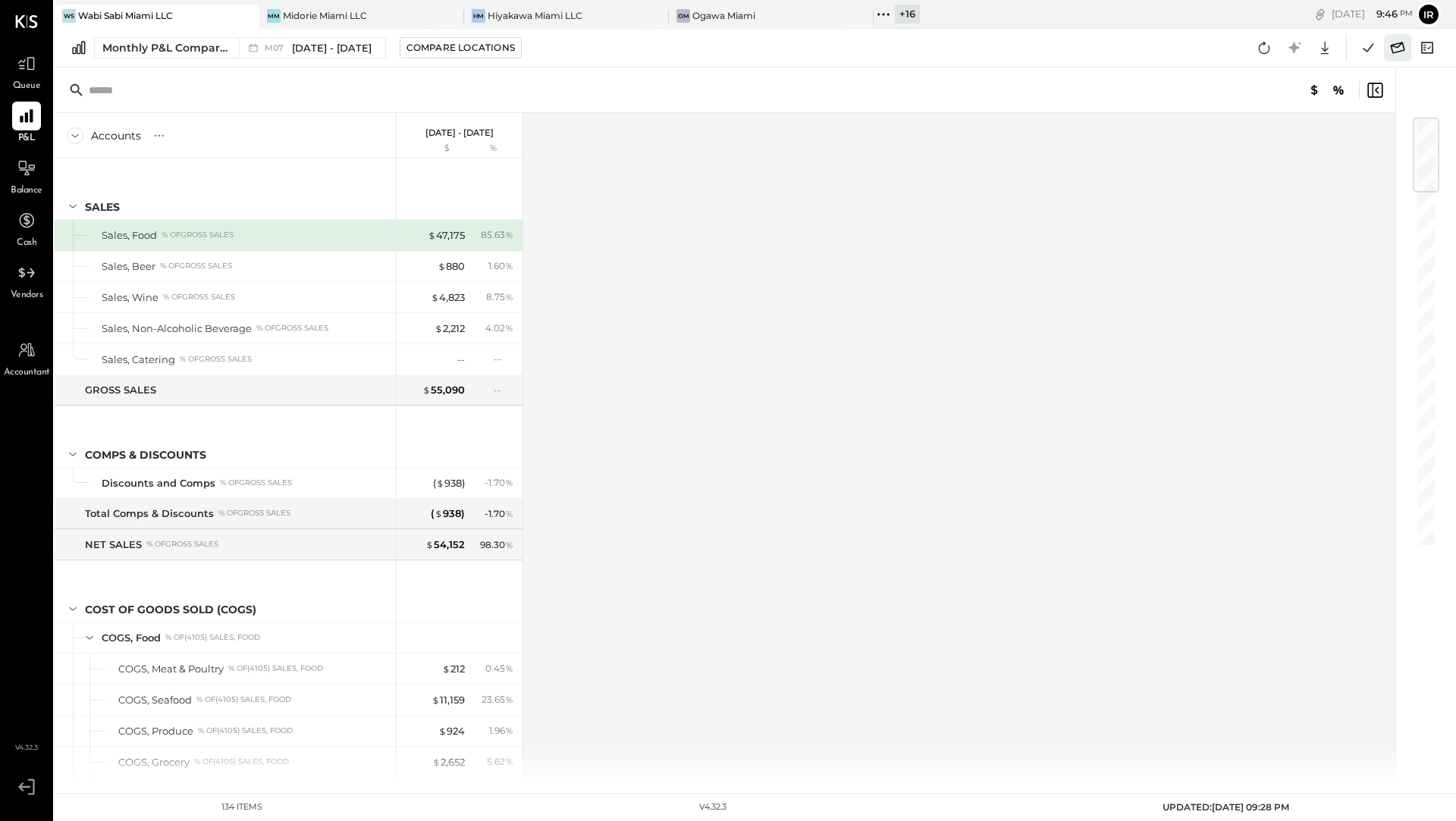
click at [1400, 51] on icon at bounding box center [1398, 48] width 14 height 11
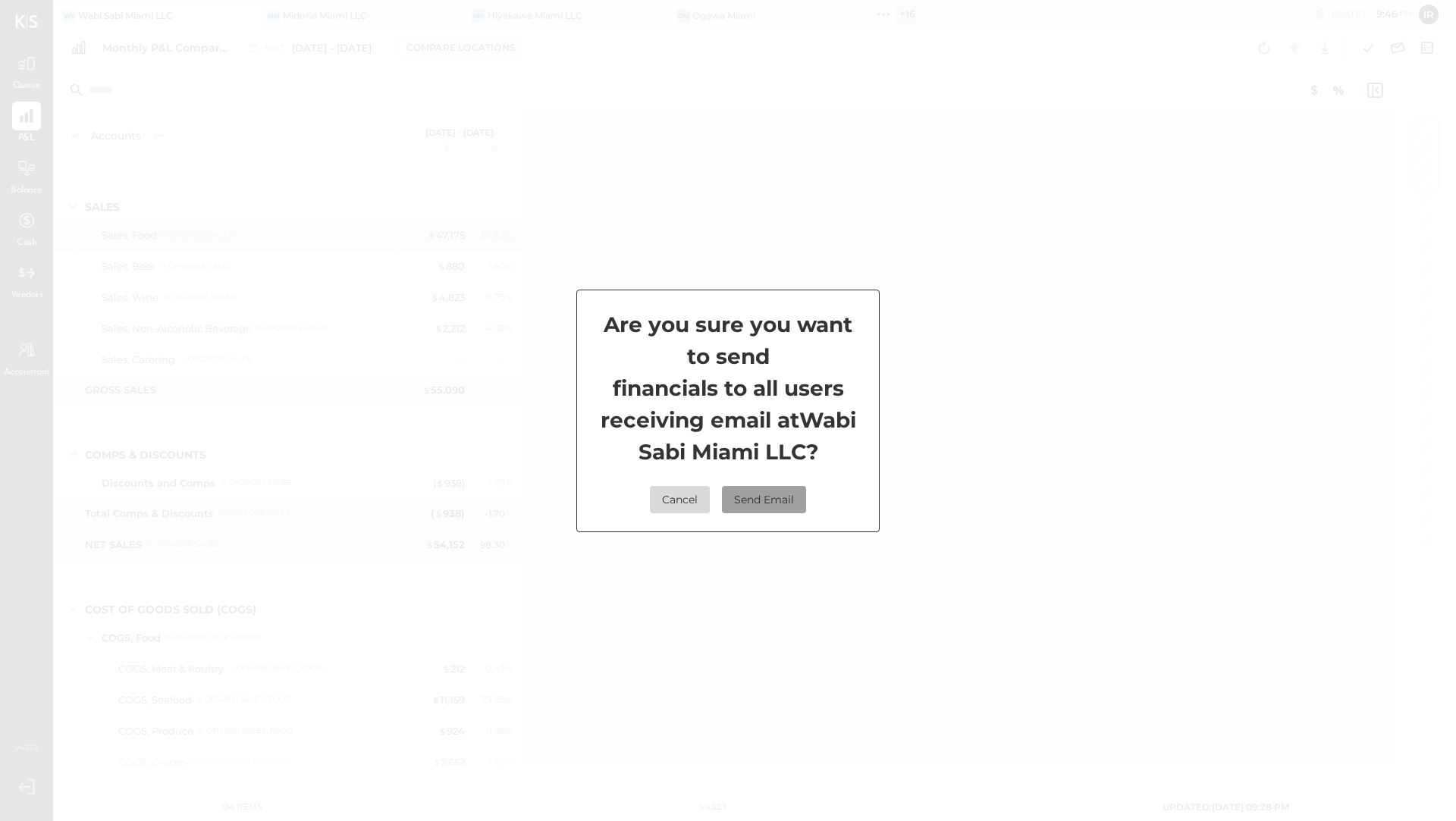
click at [757, 503] on button "Send Email" at bounding box center [764, 499] width 84 height 28
